Goal: Task Accomplishment & Management: Use online tool/utility

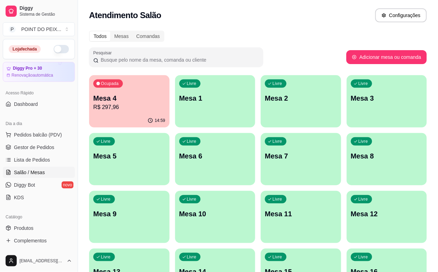
click at [54, 50] on button "button" at bounding box center [61, 49] width 15 height 8
click at [121, 113] on div "Ocupada Mesa 4 R$ 297,96" at bounding box center [129, 95] width 78 height 38
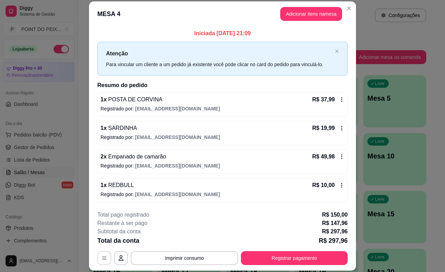
click at [98, 262] on button "button" at bounding box center [104, 258] width 14 height 14
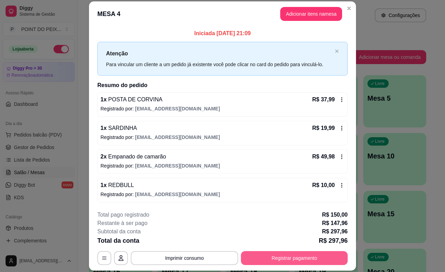
click at [280, 259] on button "Registrar pagamento" at bounding box center [294, 258] width 107 height 14
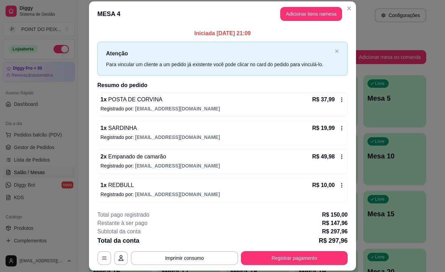
click at [339, 101] on icon at bounding box center [342, 100] width 6 height 6
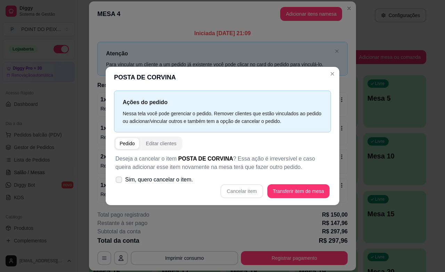
click at [119, 182] on span at bounding box center [119, 179] width 7 height 7
click at [119, 182] on input "Sim, quero cancelar o item." at bounding box center [117, 183] width 5 height 5
checkbox input "true"
click at [238, 191] on button "Cancelar item" at bounding box center [242, 191] width 42 height 14
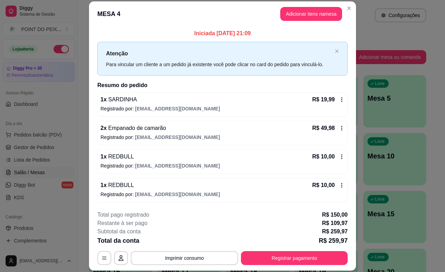
click at [339, 101] on icon at bounding box center [342, 100] width 6 height 6
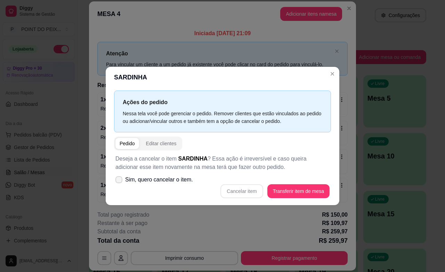
click at [119, 181] on icon at bounding box center [119, 179] width 6 height 4
click at [119, 181] on input "Sim, quero cancelar o item." at bounding box center [117, 183] width 5 height 5
checkbox input "true"
click at [232, 188] on button "Cancelar item" at bounding box center [241, 191] width 41 height 14
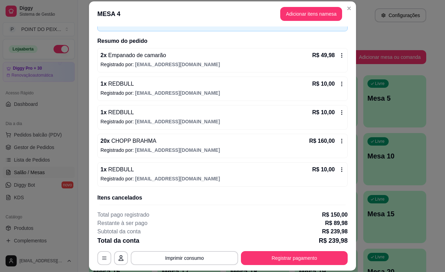
scroll to position [87, 0]
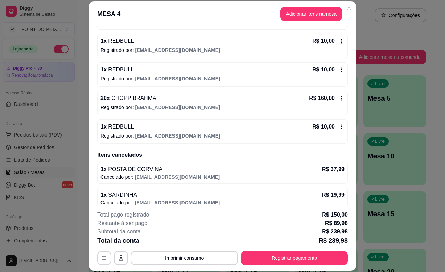
click at [339, 129] on icon at bounding box center [342, 127] width 6 height 6
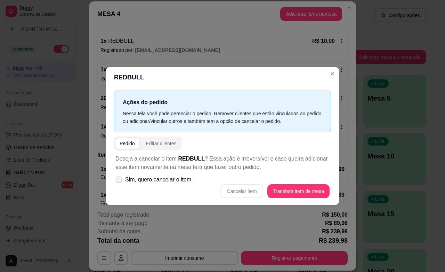
click at [119, 178] on icon at bounding box center [118, 179] width 5 height 4
click at [119, 181] on input "Sim, quero cancelar o item." at bounding box center [117, 183] width 5 height 5
checkbox input "true"
click at [239, 194] on button "Cancelar item" at bounding box center [242, 191] width 42 height 14
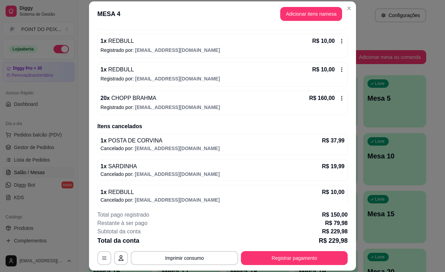
click at [339, 72] on icon at bounding box center [342, 70] width 6 height 6
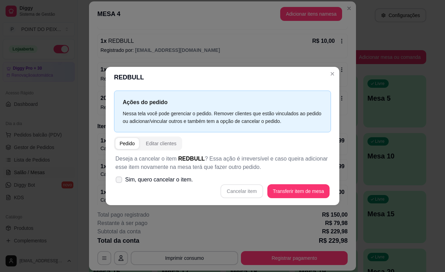
click at [118, 181] on icon at bounding box center [118, 179] width 5 height 4
click at [118, 181] on input "Sim, quero cancelar o item." at bounding box center [117, 183] width 5 height 5
checkbox input "true"
click at [239, 193] on button "Cancelar item" at bounding box center [242, 191] width 42 height 14
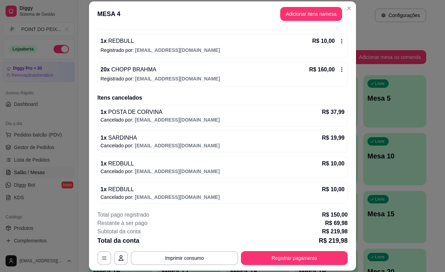
click at [339, 43] on icon at bounding box center [342, 41] width 6 height 6
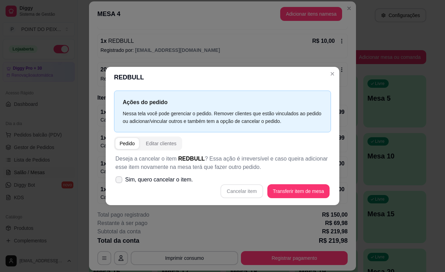
click at [118, 180] on icon at bounding box center [119, 179] width 6 height 4
click at [118, 181] on input "Sim, quero cancelar o item." at bounding box center [117, 183] width 5 height 5
checkbox input "true"
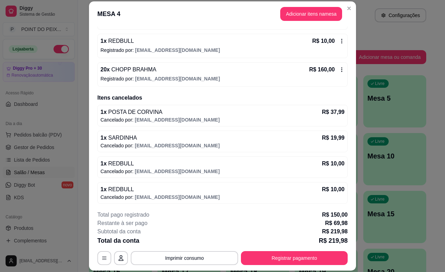
click at [339, 39] on icon at bounding box center [342, 41] width 6 height 6
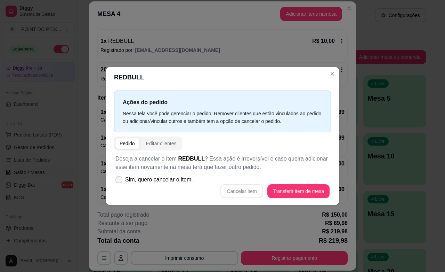
click at [117, 180] on icon at bounding box center [119, 179] width 6 height 4
click at [117, 181] on input "Sim, quero cancelar o item." at bounding box center [117, 183] width 5 height 5
checkbox input "true"
click at [246, 189] on button "Cancelar item" at bounding box center [241, 191] width 41 height 14
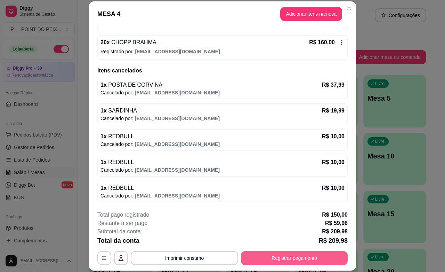
click at [277, 257] on button "Registrar pagamento" at bounding box center [294, 258] width 107 height 14
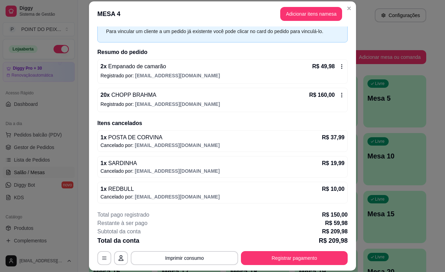
scroll to position [0, 0]
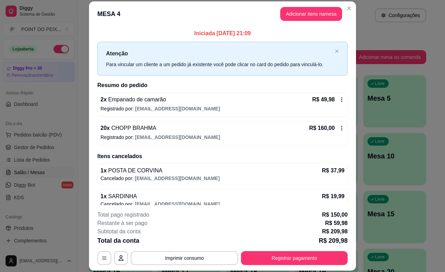
click at [339, 100] on icon at bounding box center [342, 100] width 6 height 6
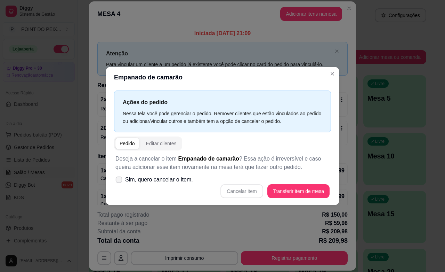
click at [120, 180] on icon at bounding box center [118, 179] width 5 height 4
click at [120, 181] on input "Sim, quero cancelar o item." at bounding box center [117, 183] width 5 height 5
checkbox input "true"
click at [242, 188] on button "Cancelar item" at bounding box center [241, 191] width 41 height 14
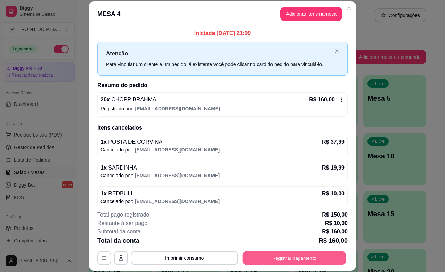
click at [315, 255] on button "Registrar pagamento" at bounding box center [295, 258] width 104 height 14
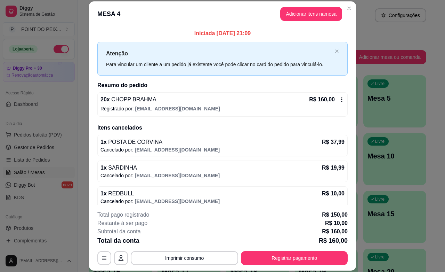
click at [295, 250] on div "**********" at bounding box center [222, 237] width 250 height 54
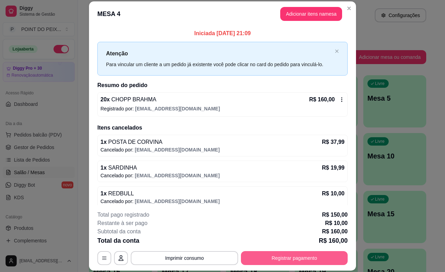
click at [294, 253] on button "Registrar pagamento" at bounding box center [294, 258] width 107 height 14
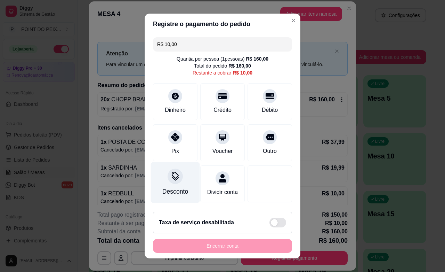
click at [175, 180] on div at bounding box center [175, 175] width 15 height 15
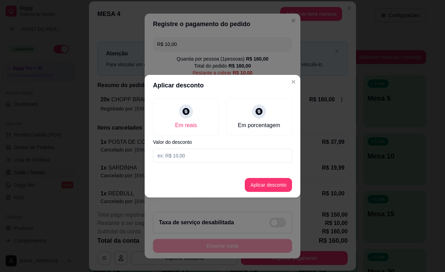
click at [186, 154] on input at bounding box center [222, 156] width 139 height 14
type input "10,00"
click at [272, 186] on button "Aplicar desconto" at bounding box center [268, 185] width 47 height 14
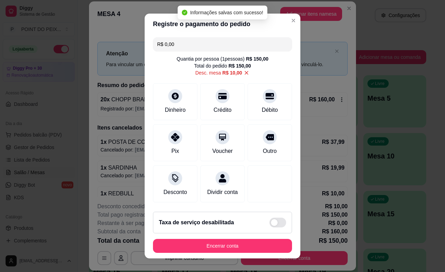
type input "R$ 0,00"
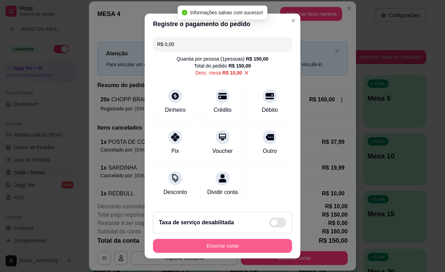
click at [249, 242] on button "Encerrar conta" at bounding box center [222, 246] width 139 height 14
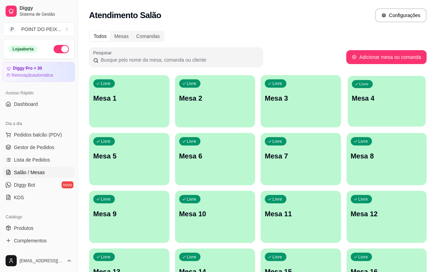
click at [348, 106] on div "Livre Mesa 4" at bounding box center [387, 97] width 78 height 42
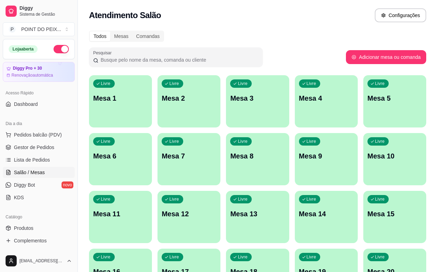
click at [337, 126] on h2 "Atendimento de mesa" at bounding box center [222, 129] width 250 height 8
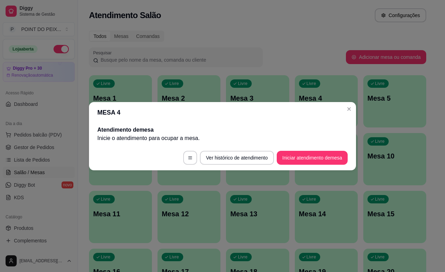
click at [338, 120] on section "MESA 4 Atendimento de mesa Inicie o atendimento para ocupar a mesa . Ver histór…" at bounding box center [222, 136] width 267 height 68
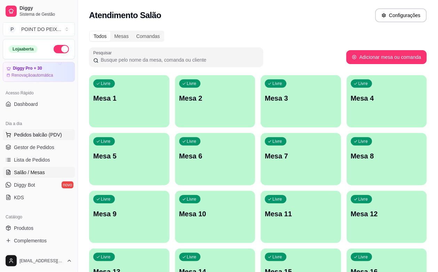
click at [34, 135] on span "Pedidos balcão (PDV)" at bounding box center [38, 134] width 48 height 7
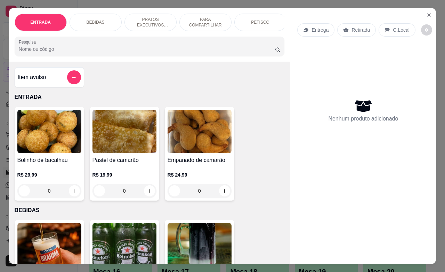
click at [395, 30] on p "C.Local" at bounding box center [401, 29] width 16 height 7
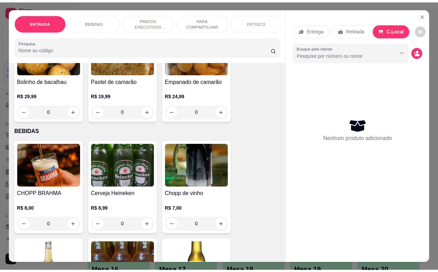
scroll to position [87, 0]
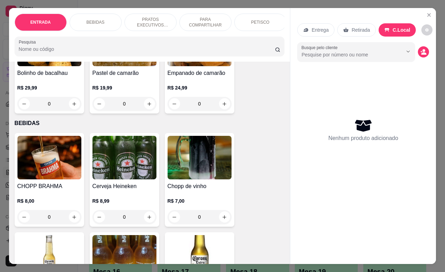
drag, startPoint x: 50, startPoint y: 223, endPoint x: 42, endPoint y: 223, distance: 7.3
click at [42, 223] on input "0" at bounding box center [49, 217] width 39 height 14
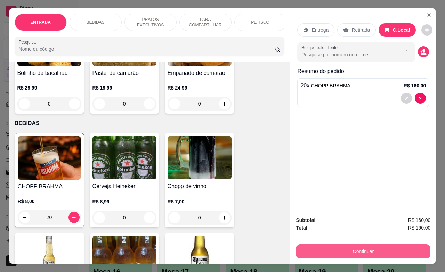
type input "20"
click at [343, 244] on button "Continuar" at bounding box center [363, 251] width 135 height 14
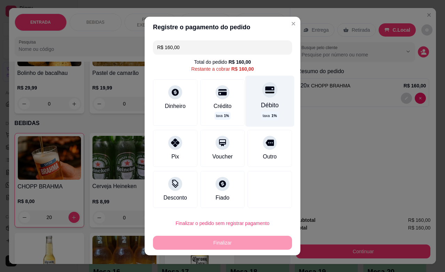
click at [261, 101] on div "Débito" at bounding box center [270, 105] width 18 height 9
type input "R$ 0,00"
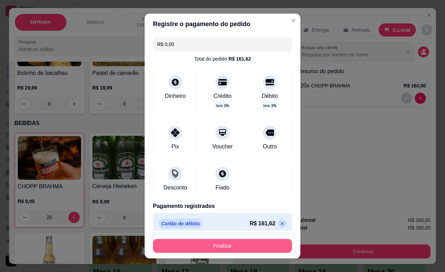
click at [226, 243] on button "Finalizar" at bounding box center [222, 246] width 139 height 14
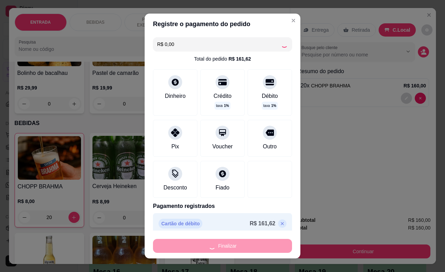
type input "0"
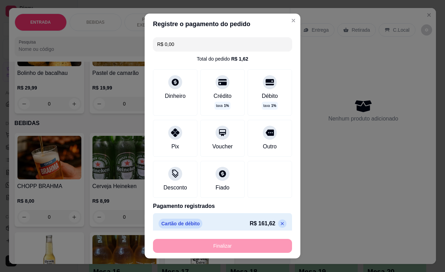
type input "-R$ 160,00"
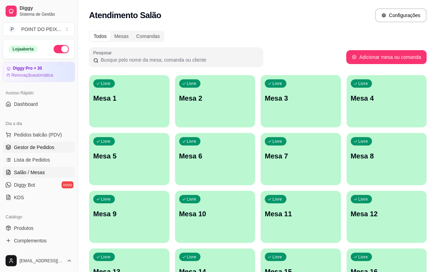
click at [40, 147] on span "Gestor de Pedidos" at bounding box center [34, 147] width 40 height 7
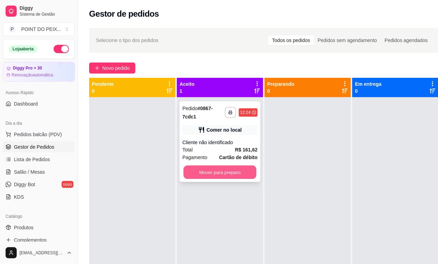
click at [209, 177] on button "Mover para preparo" at bounding box center [219, 173] width 73 height 14
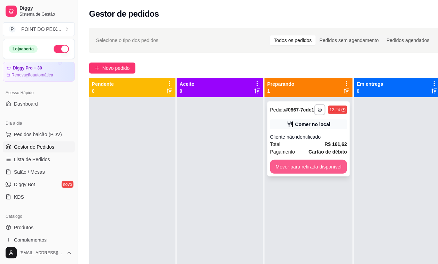
click at [293, 174] on button "Mover para retirada disponível" at bounding box center [308, 167] width 77 height 14
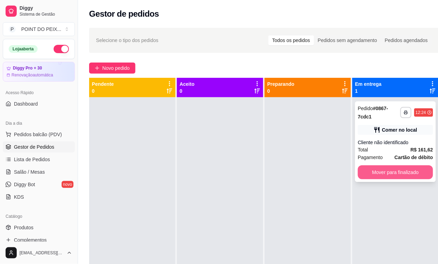
click at [384, 173] on button "Mover para finalizado" at bounding box center [395, 173] width 75 height 14
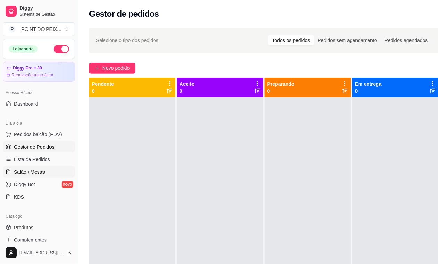
click at [35, 173] on span "Salão / Mesas" at bounding box center [29, 172] width 31 height 7
